Goal: Task Accomplishment & Management: Manage account settings

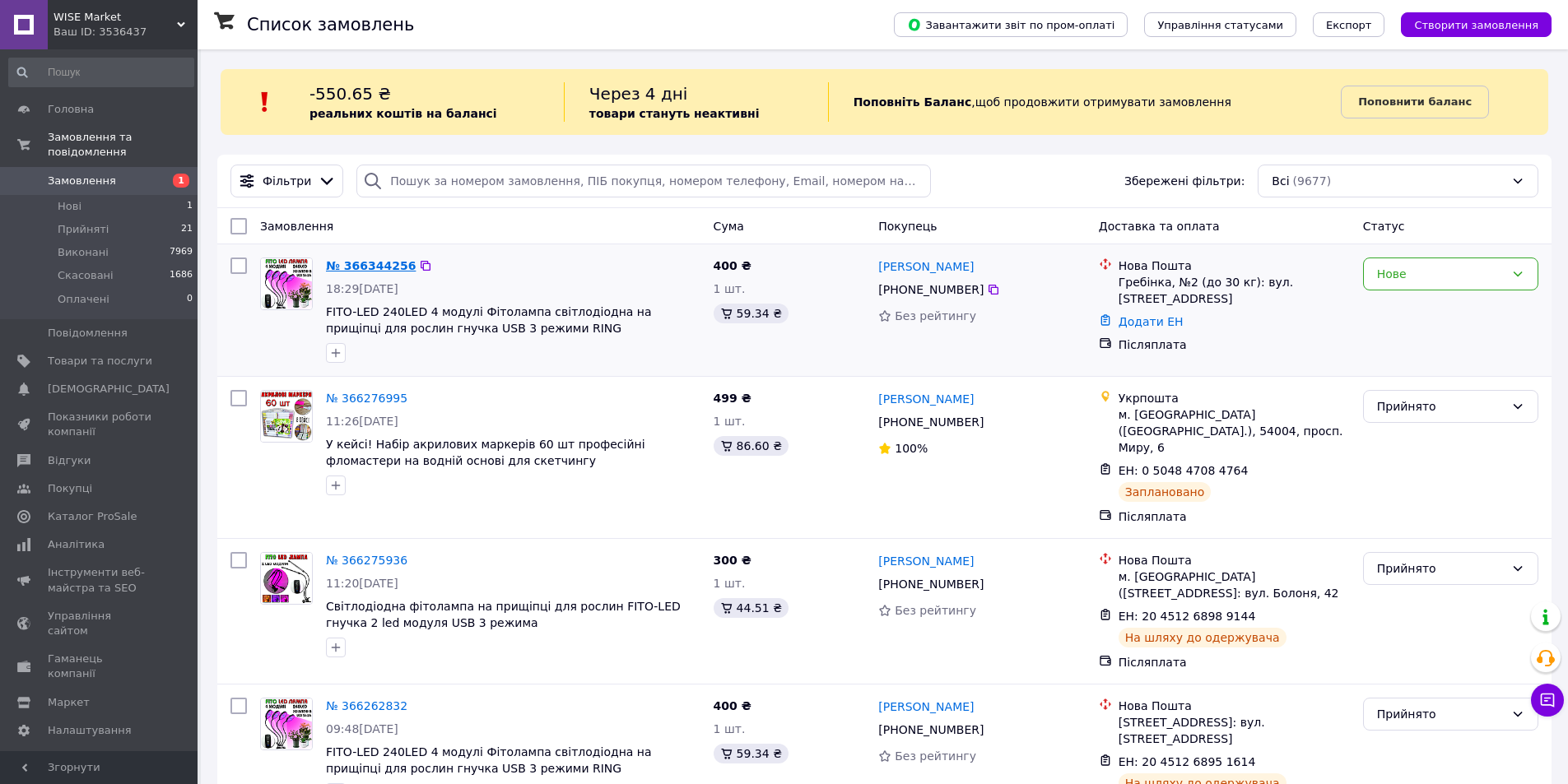
click at [391, 272] on link "№ 366344256" at bounding box center [371, 265] width 90 height 13
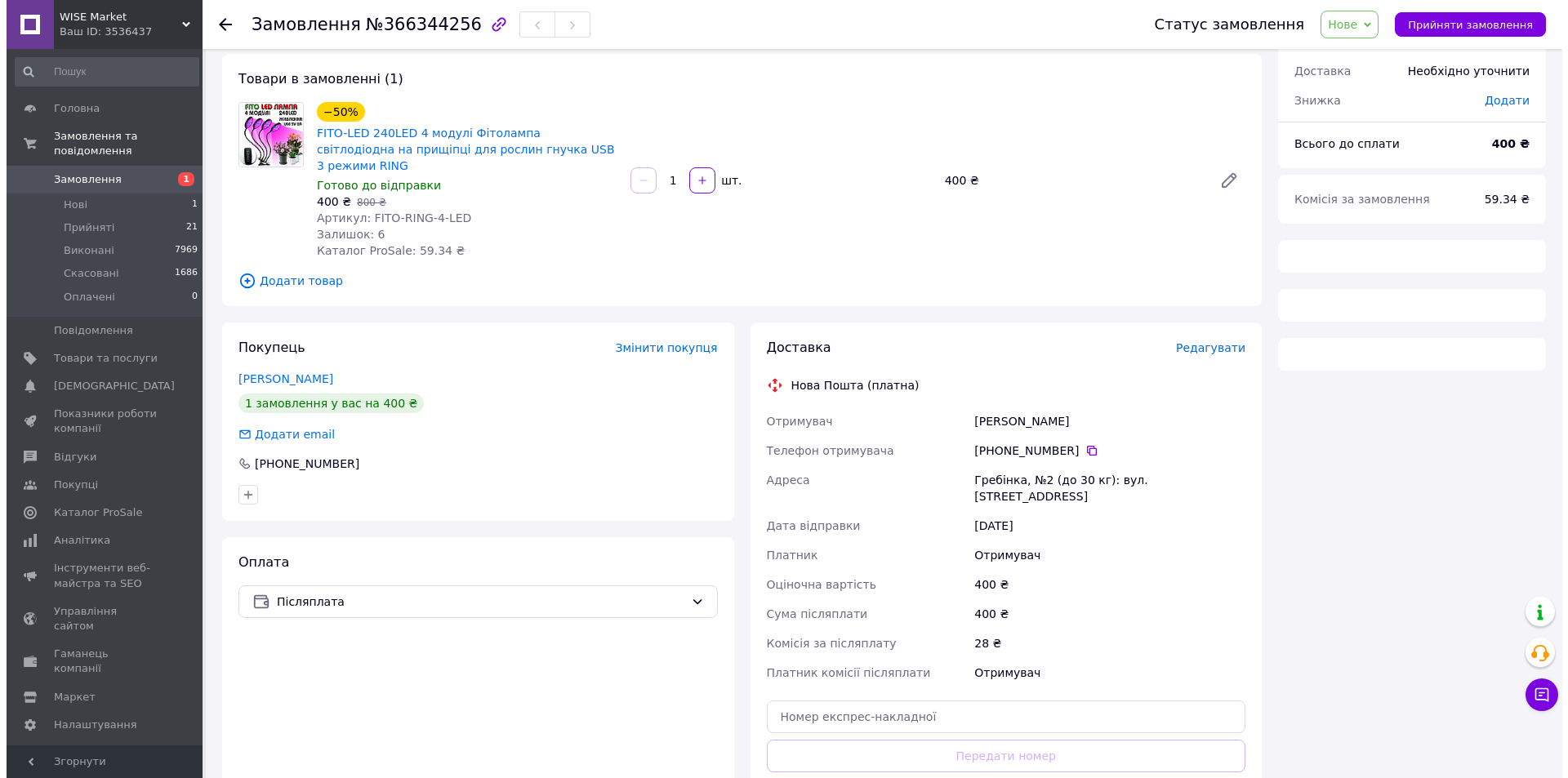
scroll to position [196, 0]
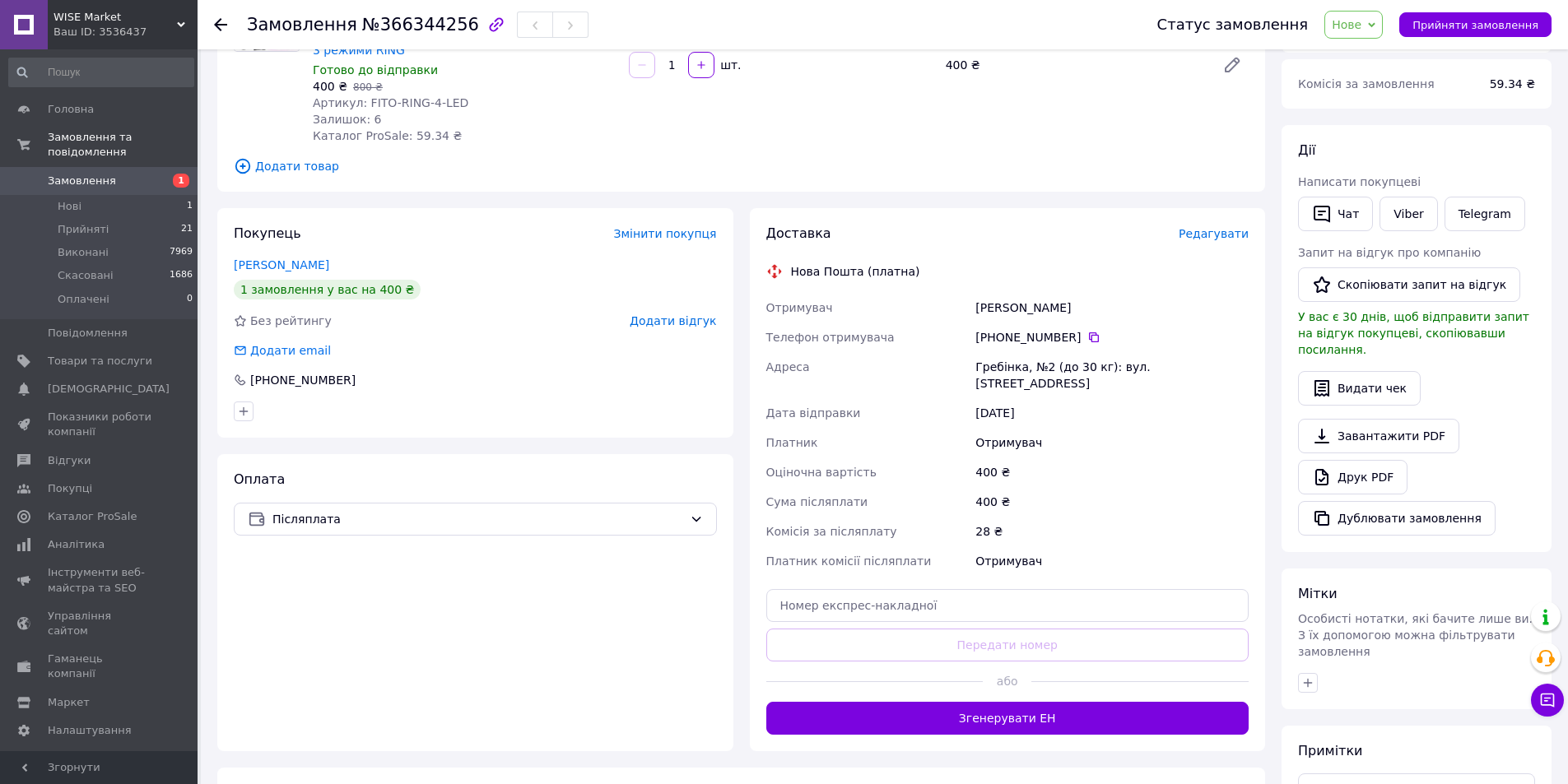
click at [1241, 227] on span "Редагувати" at bounding box center [1214, 234] width 70 height 13
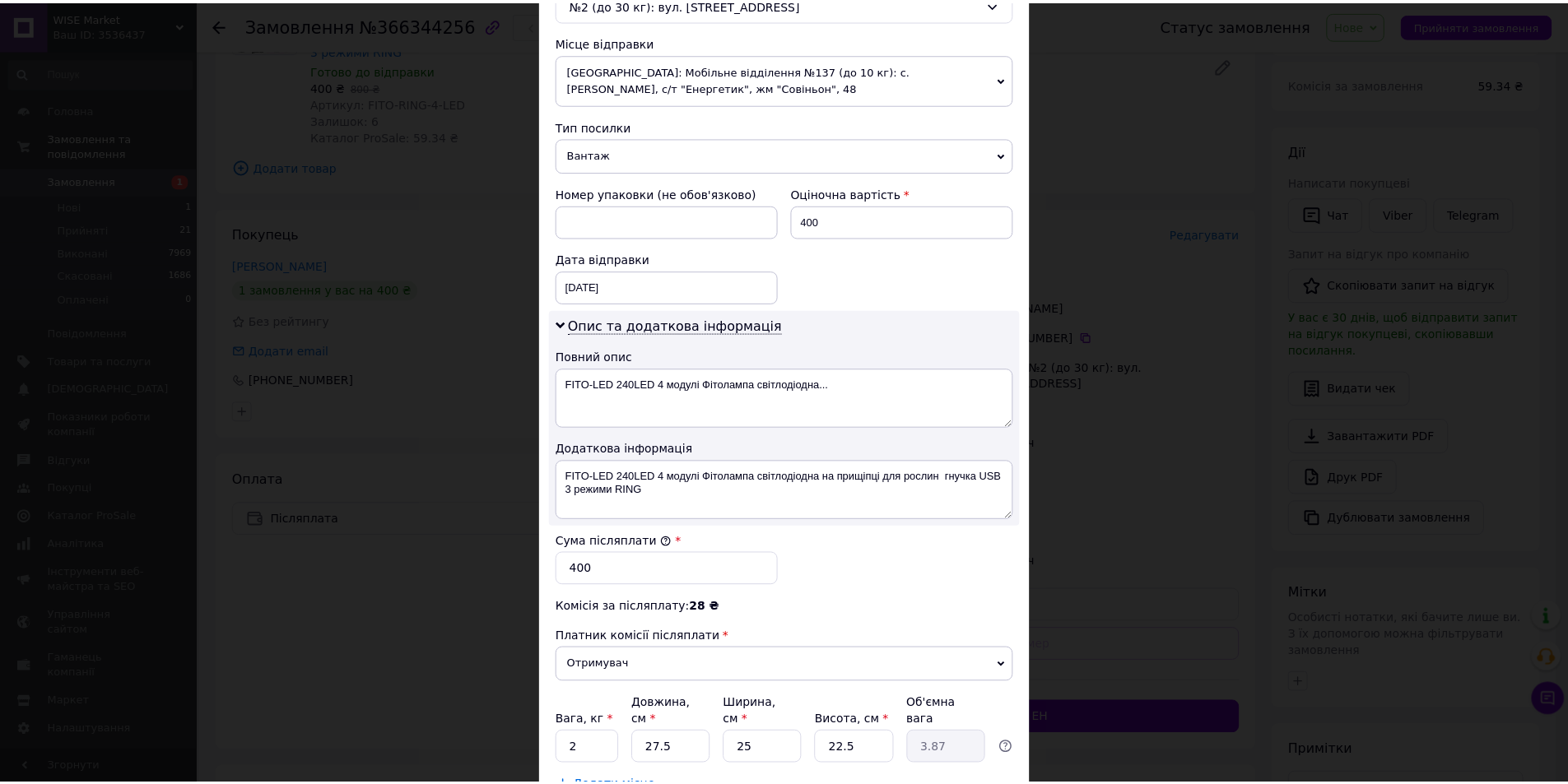
scroll to position [672, 0]
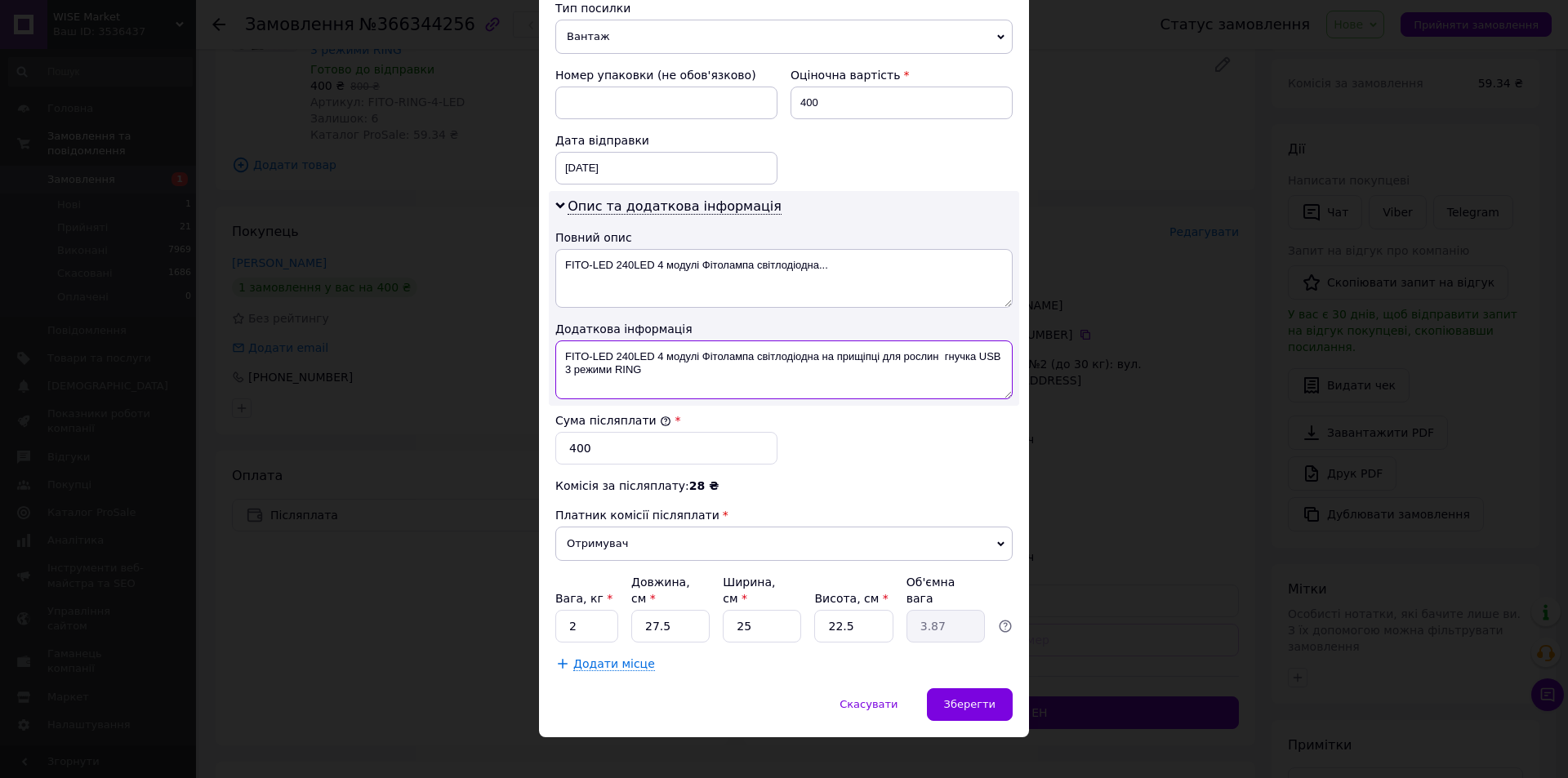
click at [692, 374] on textarea "FITO-LED 240LED 4 модулі Фітолампа світлодіодна на прищіпці для рослин гнучка U…" at bounding box center [784, 369] width 457 height 58
paste textarea "(FITO-RING-4-LED)(Pro)"
type textarea "(FITO-RING-4-LED)(Pro)"
click at [669, 273] on textarea "FITO-LED 240LED 4 модулі Фітолампа світлодіодна..." at bounding box center [784, 277] width 457 height 58
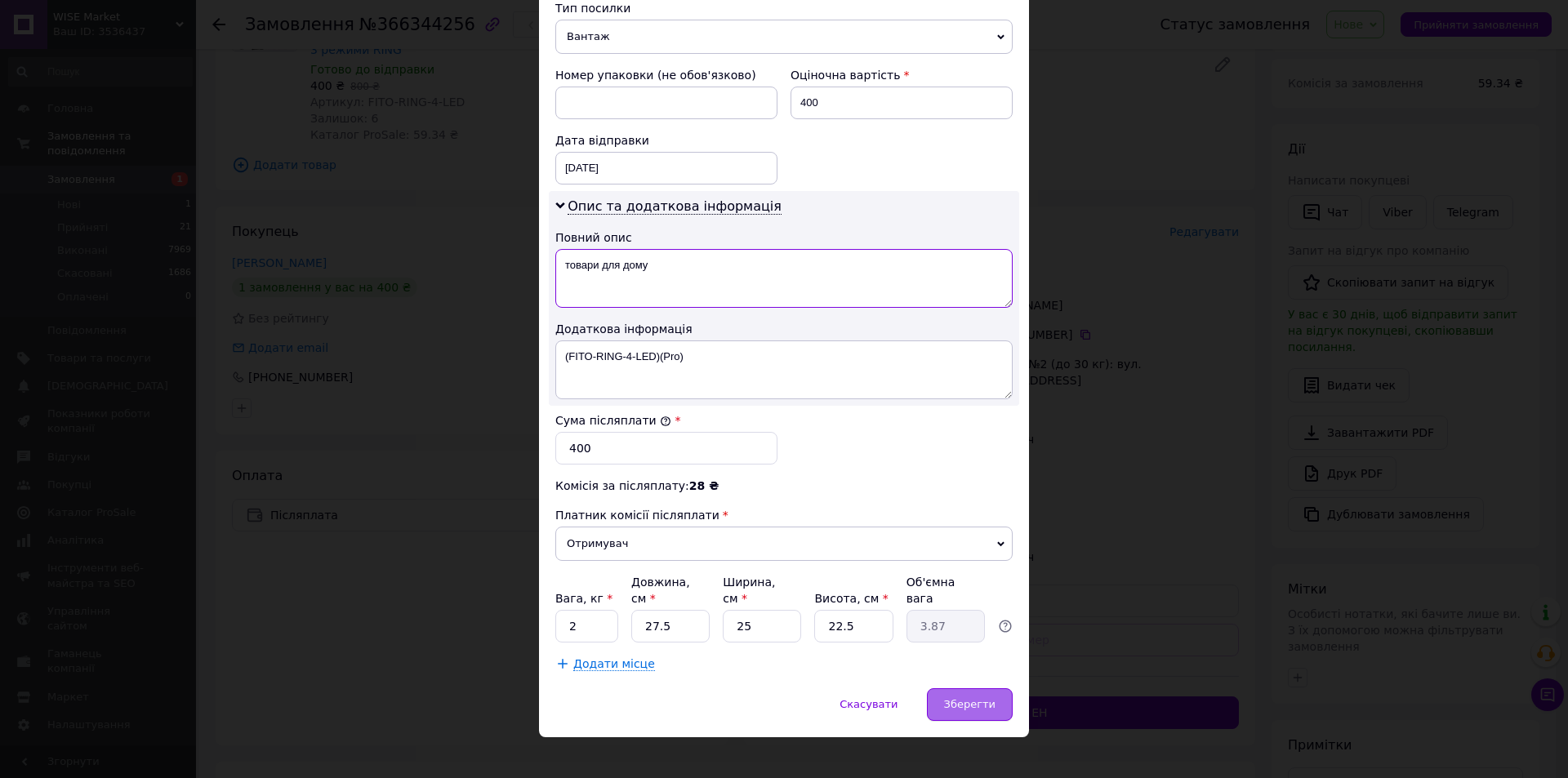
type textarea "товари для дому"
click at [970, 698] on span "Зберегти" at bounding box center [970, 704] width 51 height 12
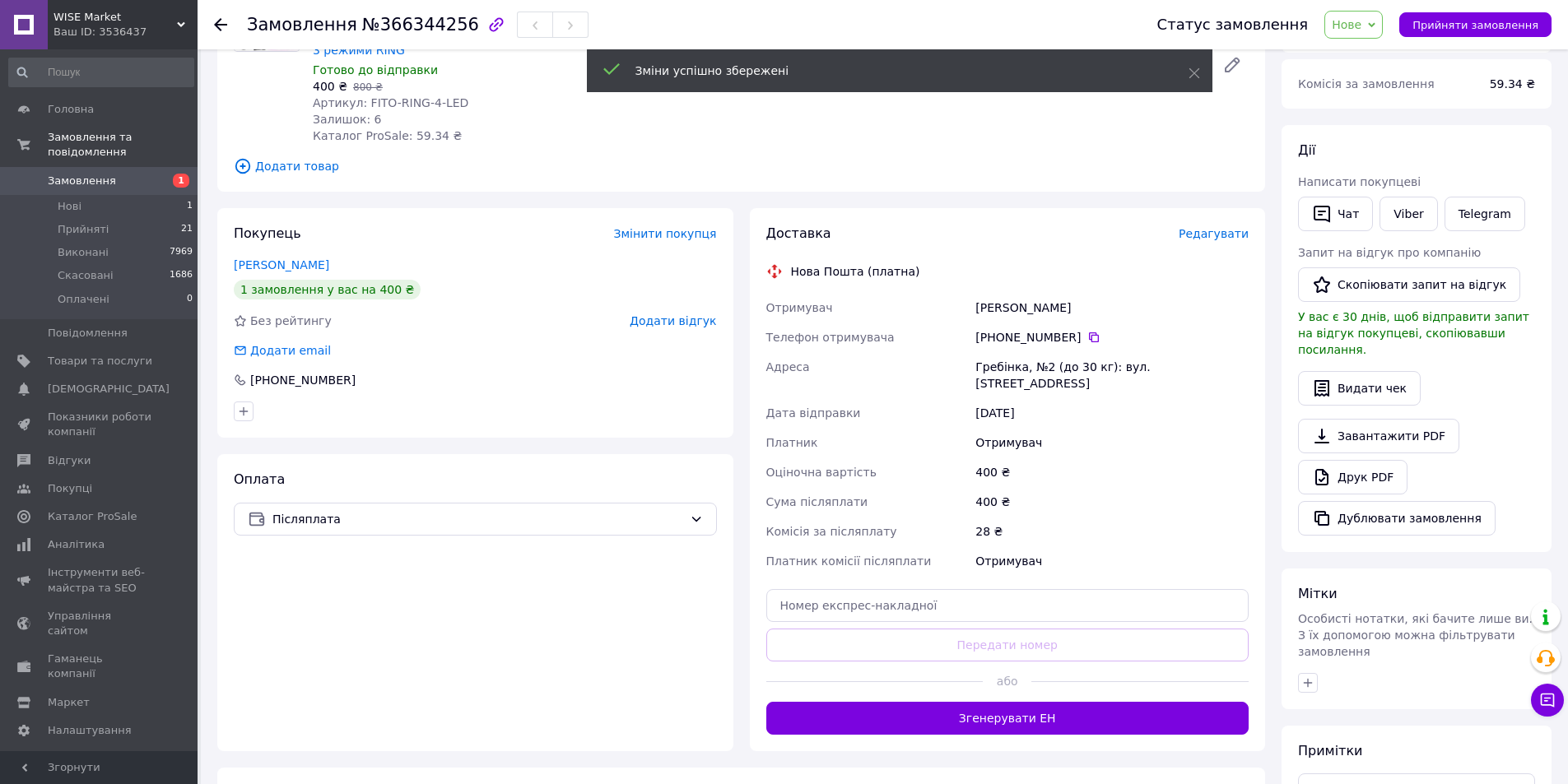
click at [1159, 702] on button "Згенерувати ЕН" at bounding box center [1008, 718] width 483 height 33
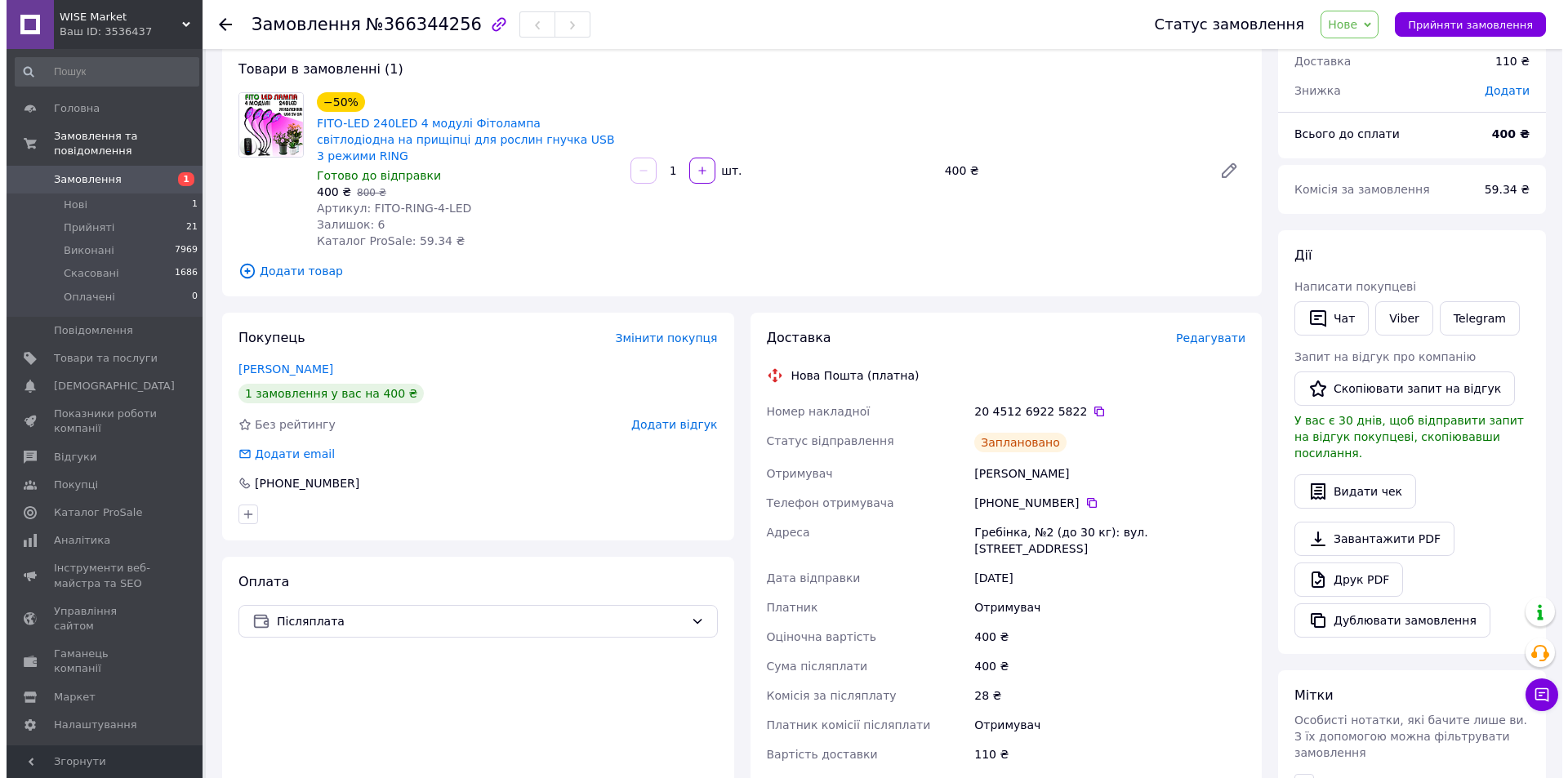
scroll to position [0, 0]
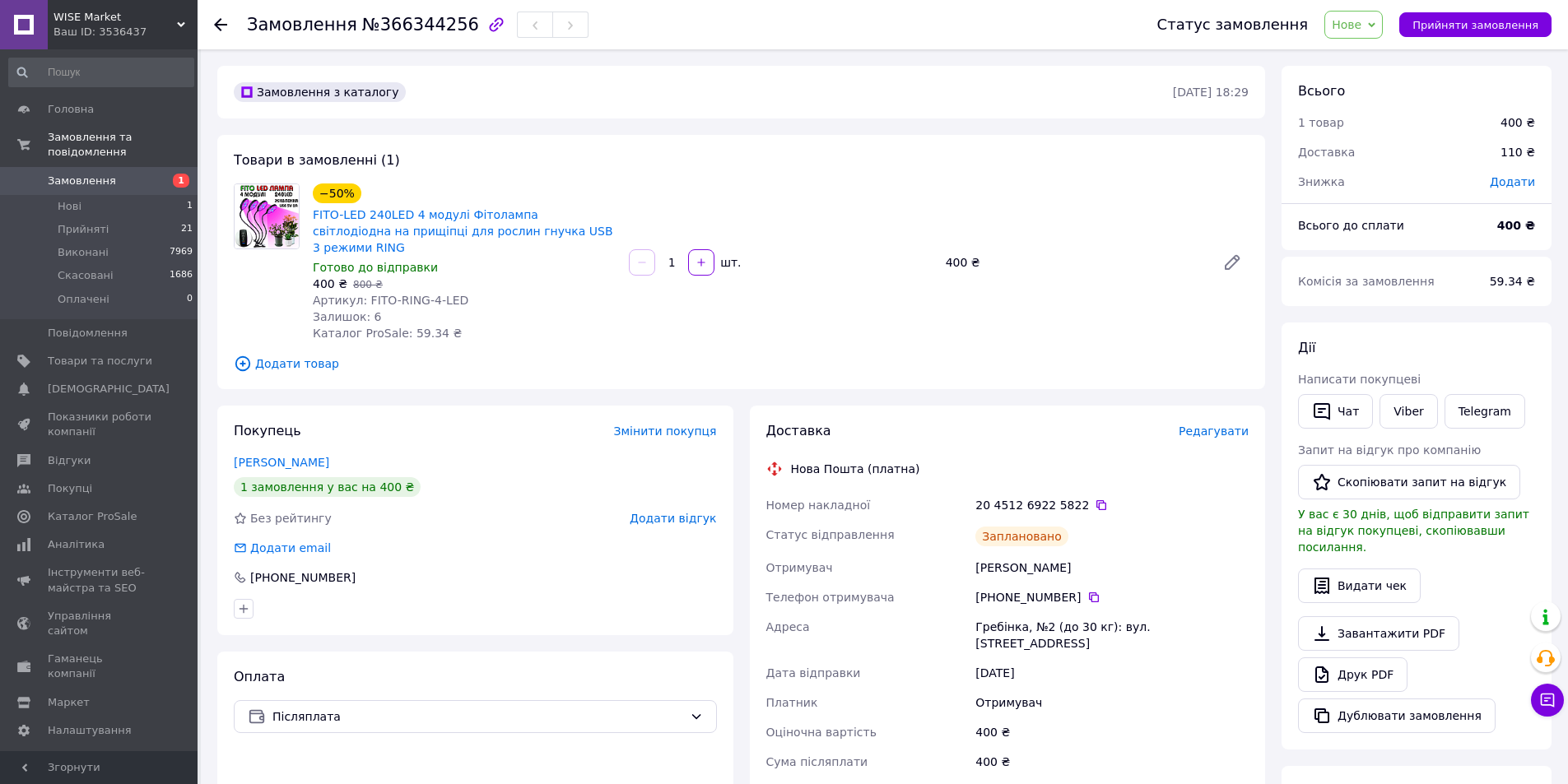
click at [131, 174] on span "Замовлення" at bounding box center [100, 181] width 105 height 15
